Goal: Task Accomplishment & Management: Manage account settings

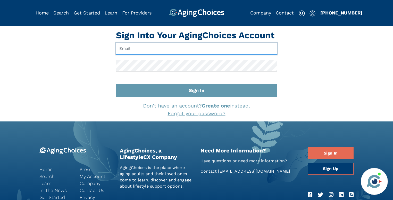
click at [140, 51] on input "Email" at bounding box center [196, 49] width 161 height 12
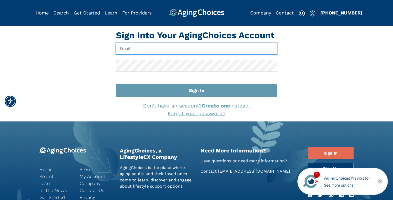
type input "brandoncompagnamba@gmail.com"
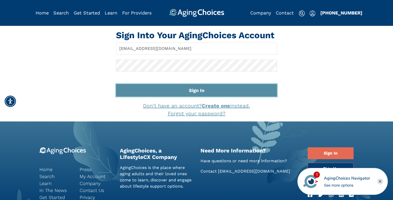
click at [177, 91] on button "Sign In" at bounding box center [196, 90] width 161 height 13
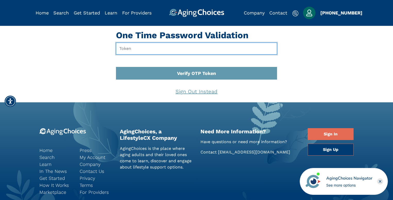
click at [154, 48] on input "text" at bounding box center [196, 49] width 161 height 12
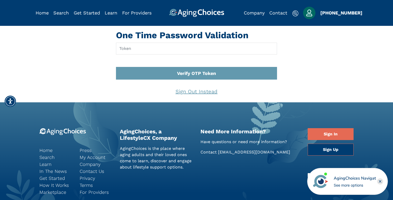
click at [310, 13] on img "Popover trigger" at bounding box center [309, 13] width 12 height 12
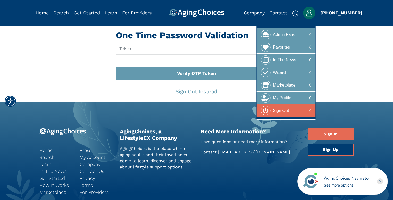
click at [285, 109] on div "Sign Out" at bounding box center [281, 111] width 16 height 10
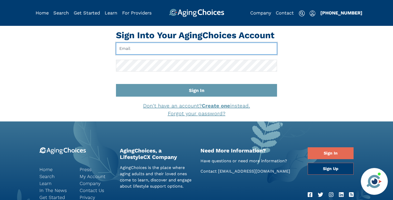
click at [129, 51] on input "Email" at bounding box center [196, 49] width 161 height 12
paste input "info@kittbrookcaregivers.com"
type input "info@kittbrookcaregivers.com"
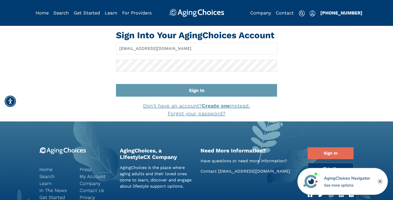
click at [93, 76] on div "Sign Into Your AgingChoices Account info@kittbrookcaregivers.com Sign In Don't …" at bounding box center [197, 73] width 338 height 87
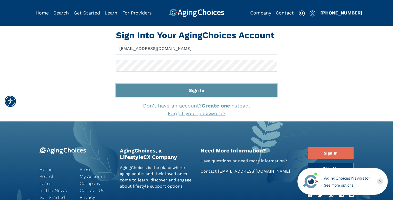
click at [152, 92] on button "Sign In" at bounding box center [196, 90] width 161 height 13
